Goal: Download file/media

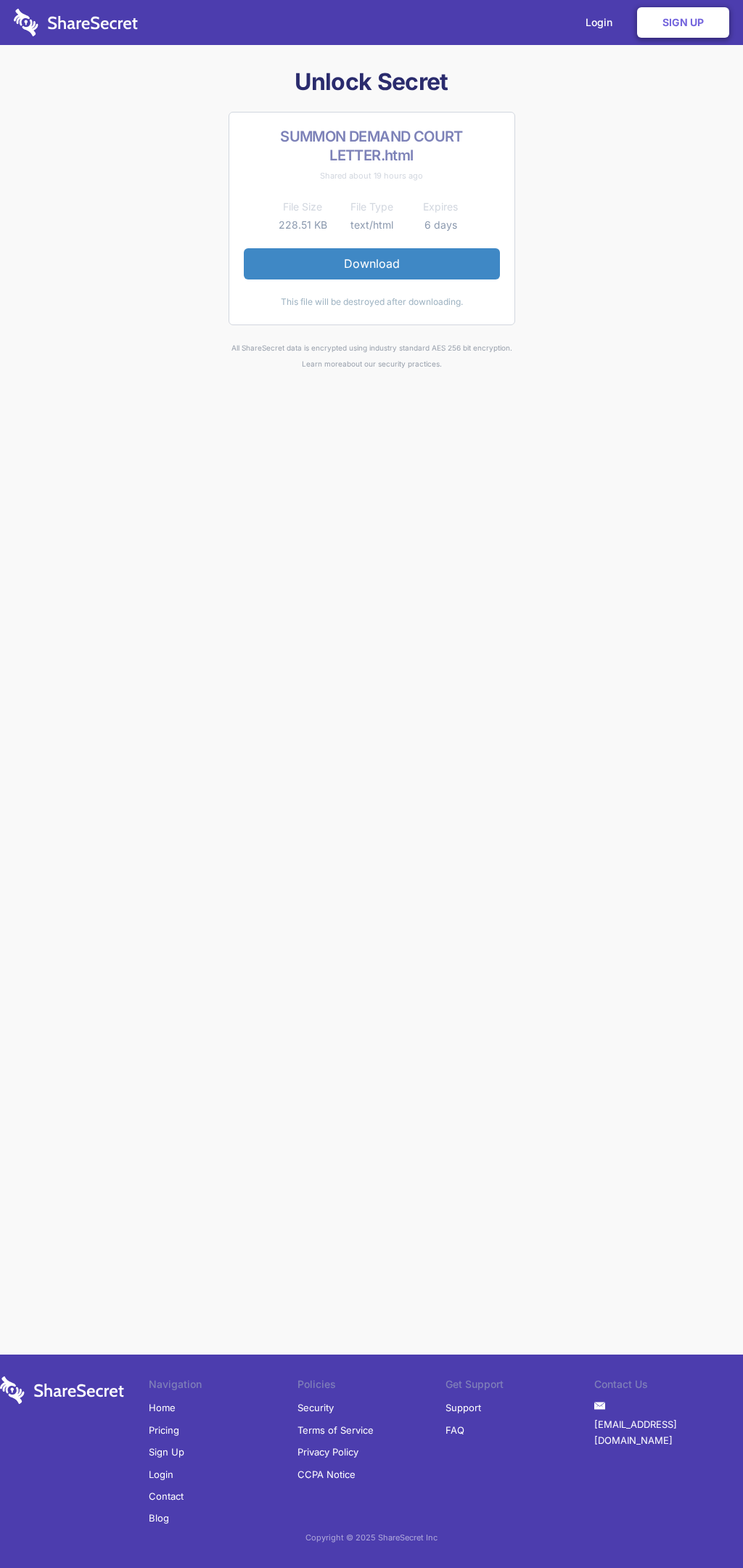
click at [372, 263] on link "Download" at bounding box center [372, 264] width 256 height 31
